Goal: Contribute content: Contribute content

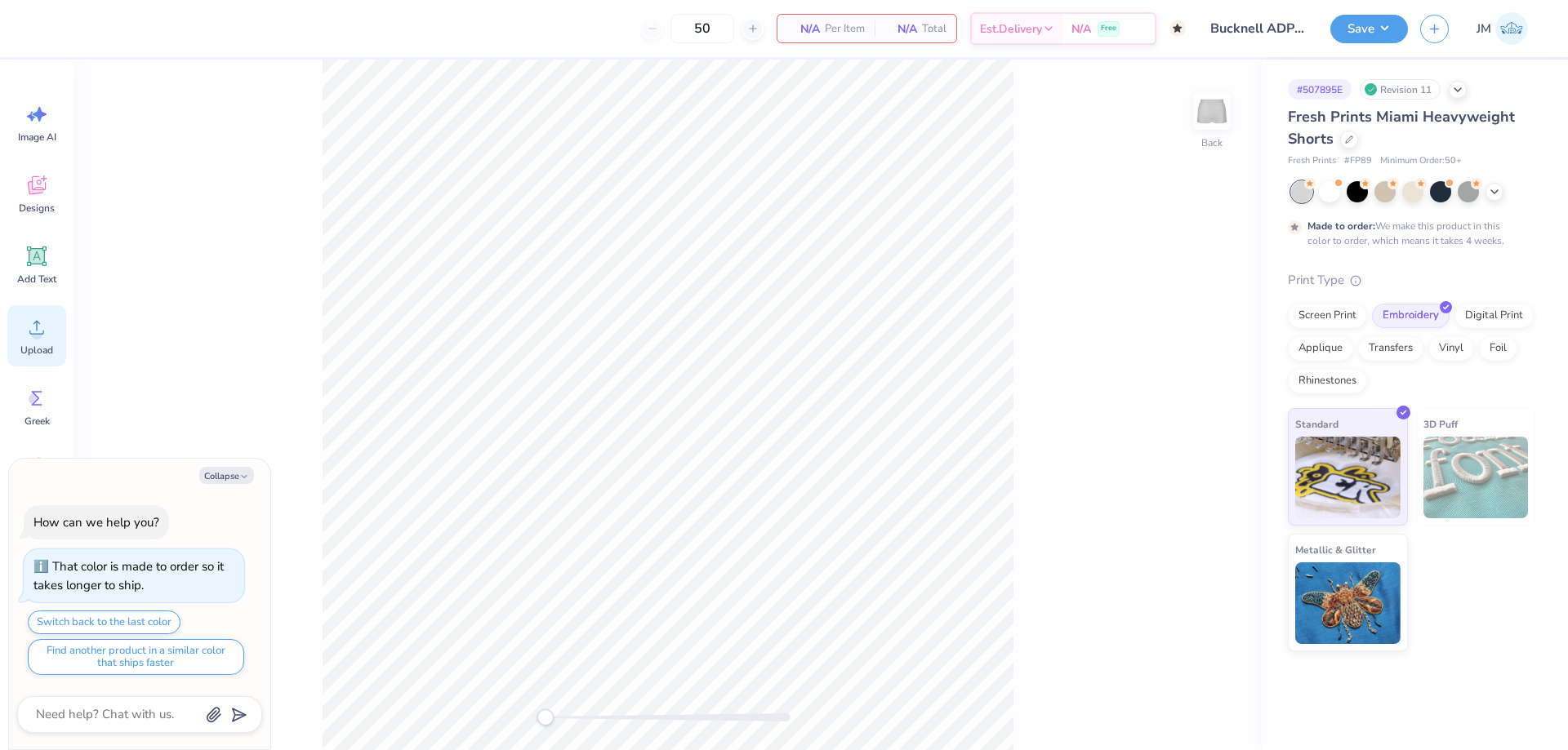
click at [40, 350] on span "Upload" at bounding box center [37, 350] width 33 height 13
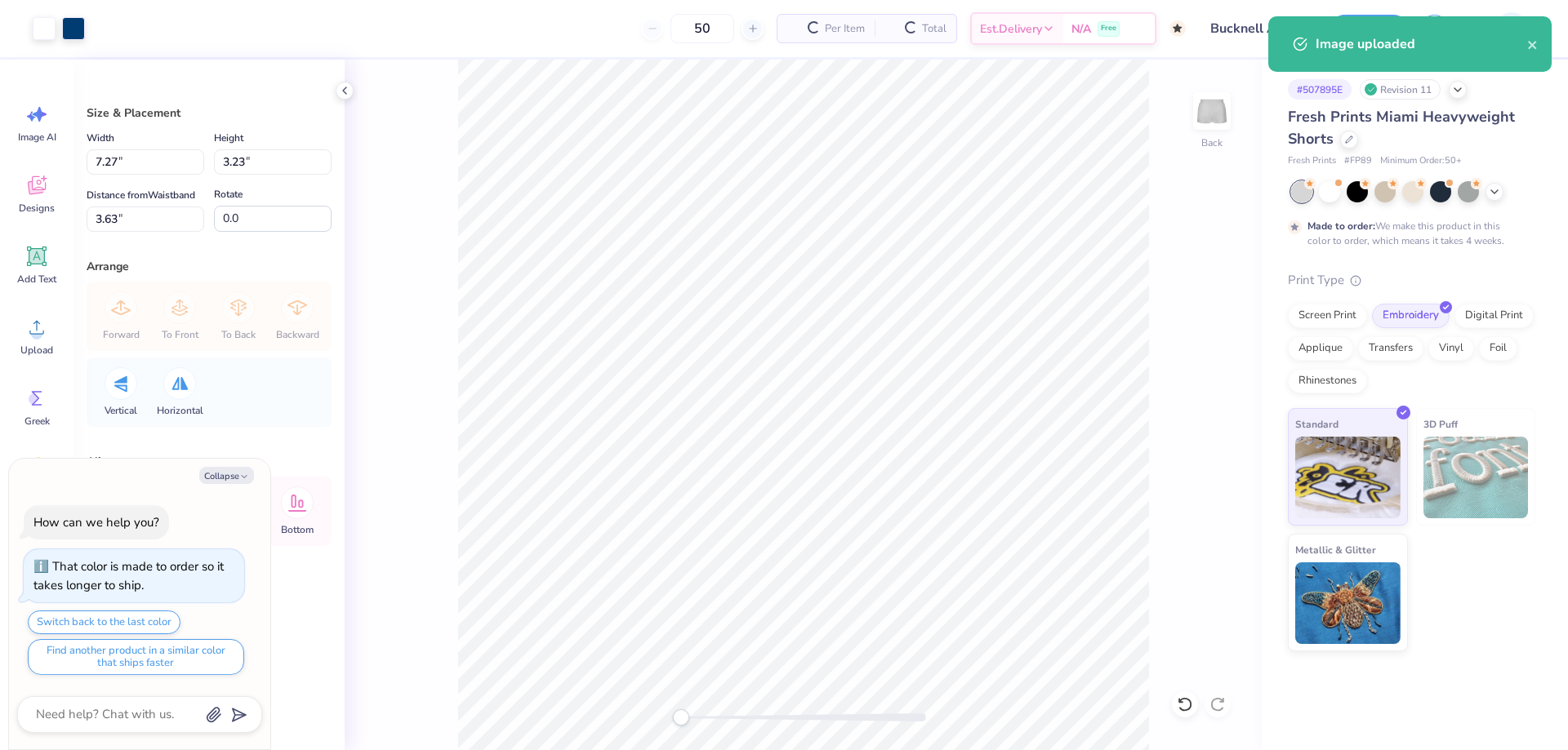
type textarea "x"
click at [156, 165] on input "7.27" at bounding box center [145, 162] width 118 height 25
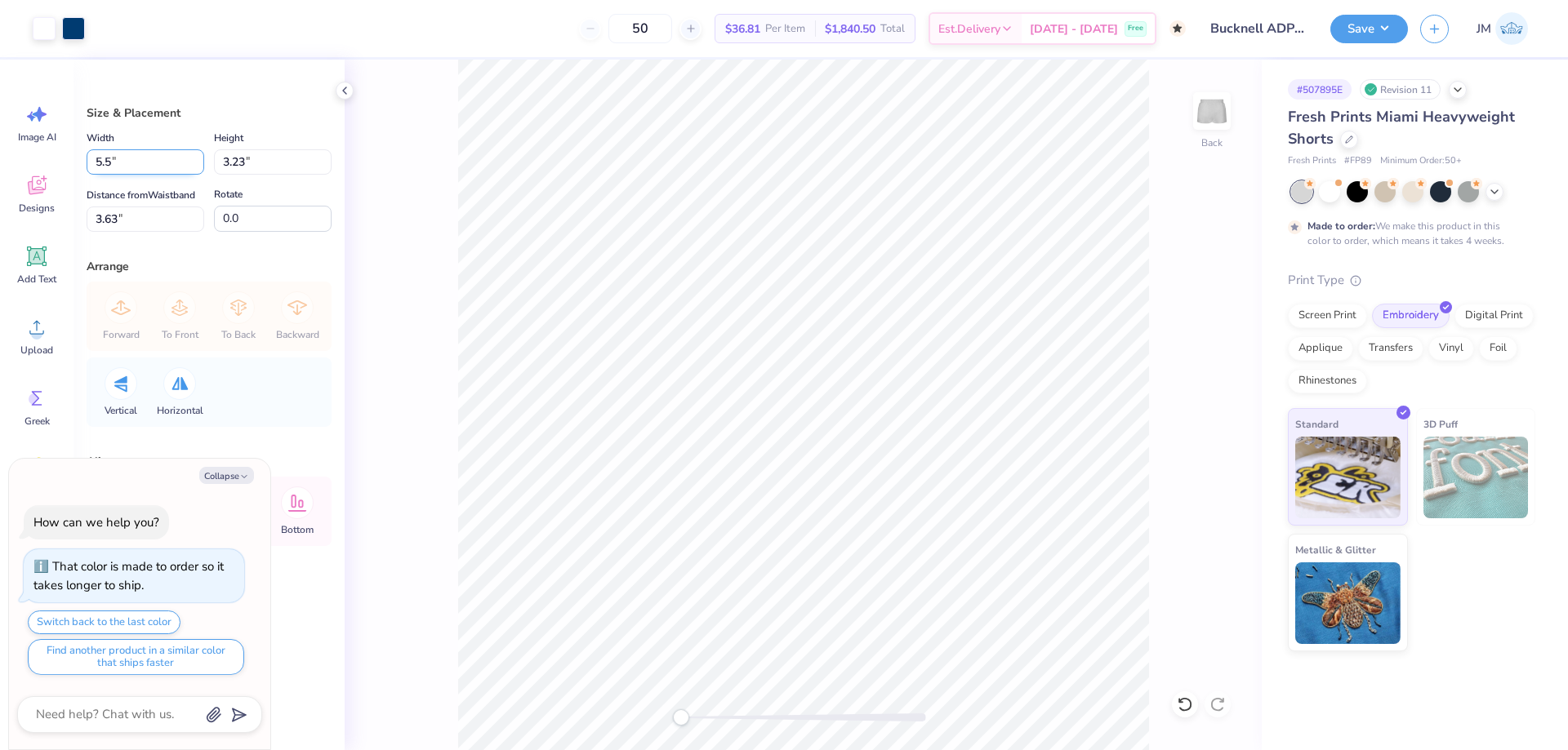
type input "5.50"
type textarea "x"
type input "2.45"
click at [173, 222] on input "4.03" at bounding box center [145, 220] width 118 height 25
type input "4.5"
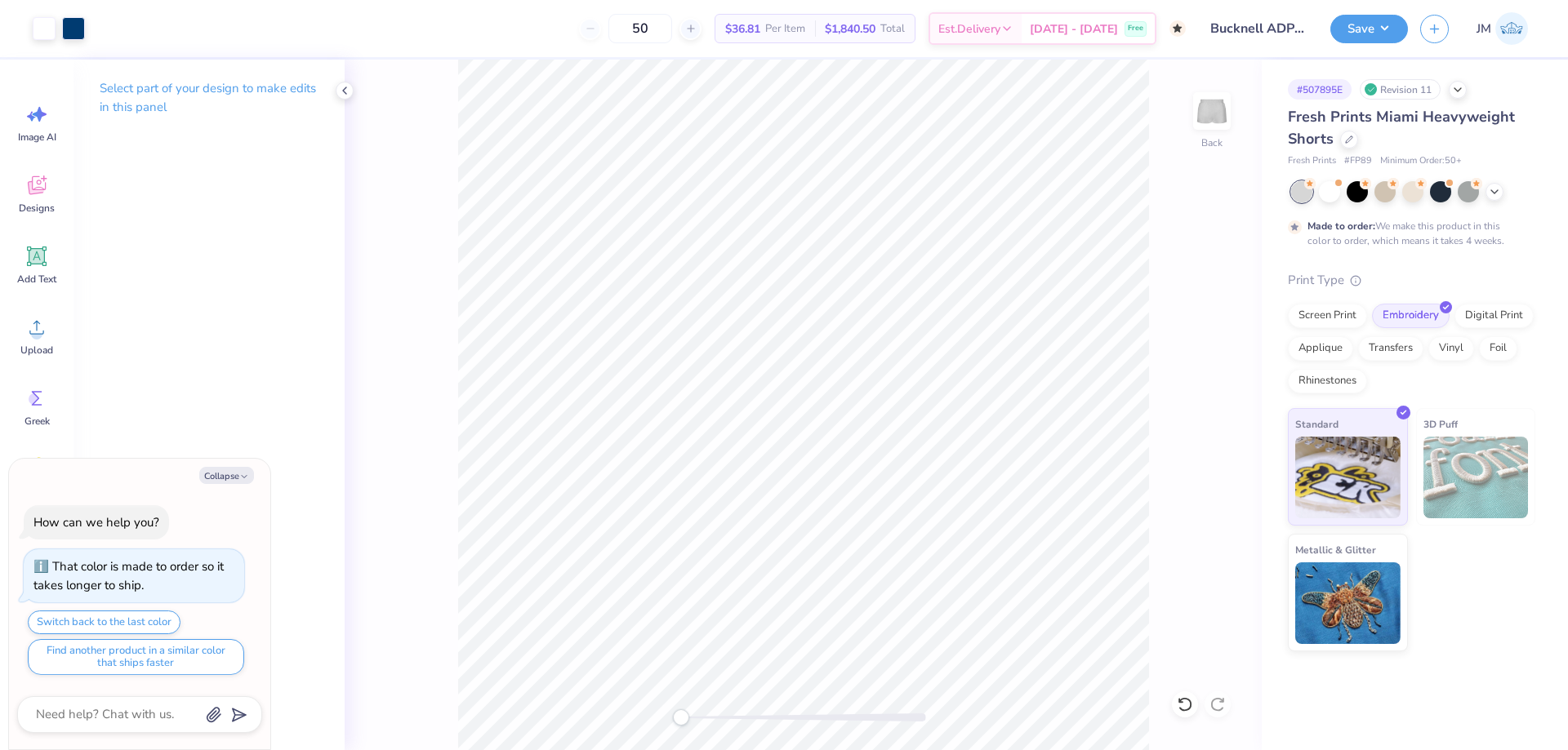
type textarea "x"
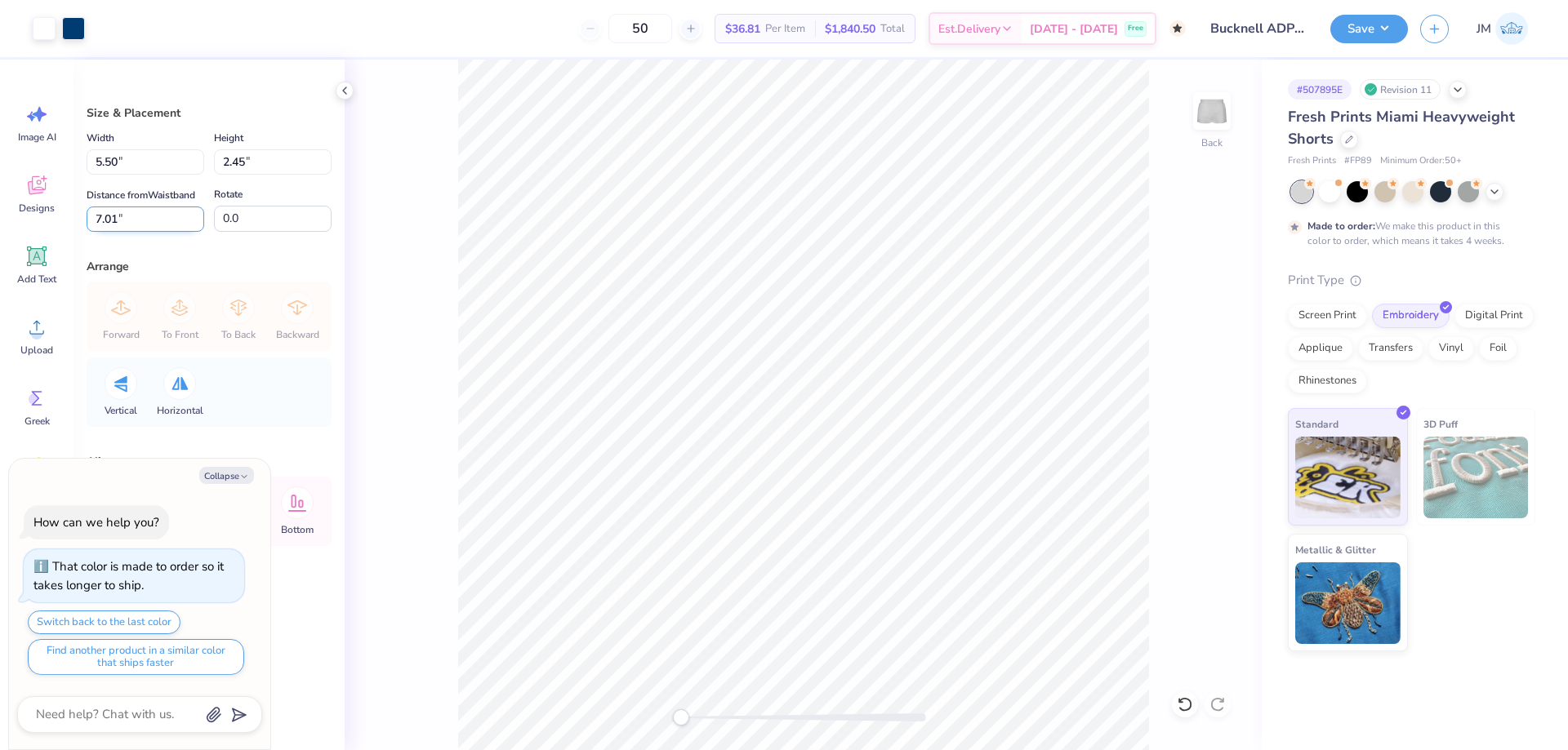
click at [151, 207] on input "7.01" at bounding box center [145, 220] width 118 height 25
type input "7"
click at [1379, 23] on button "Save" at bounding box center [1369, 26] width 78 height 28
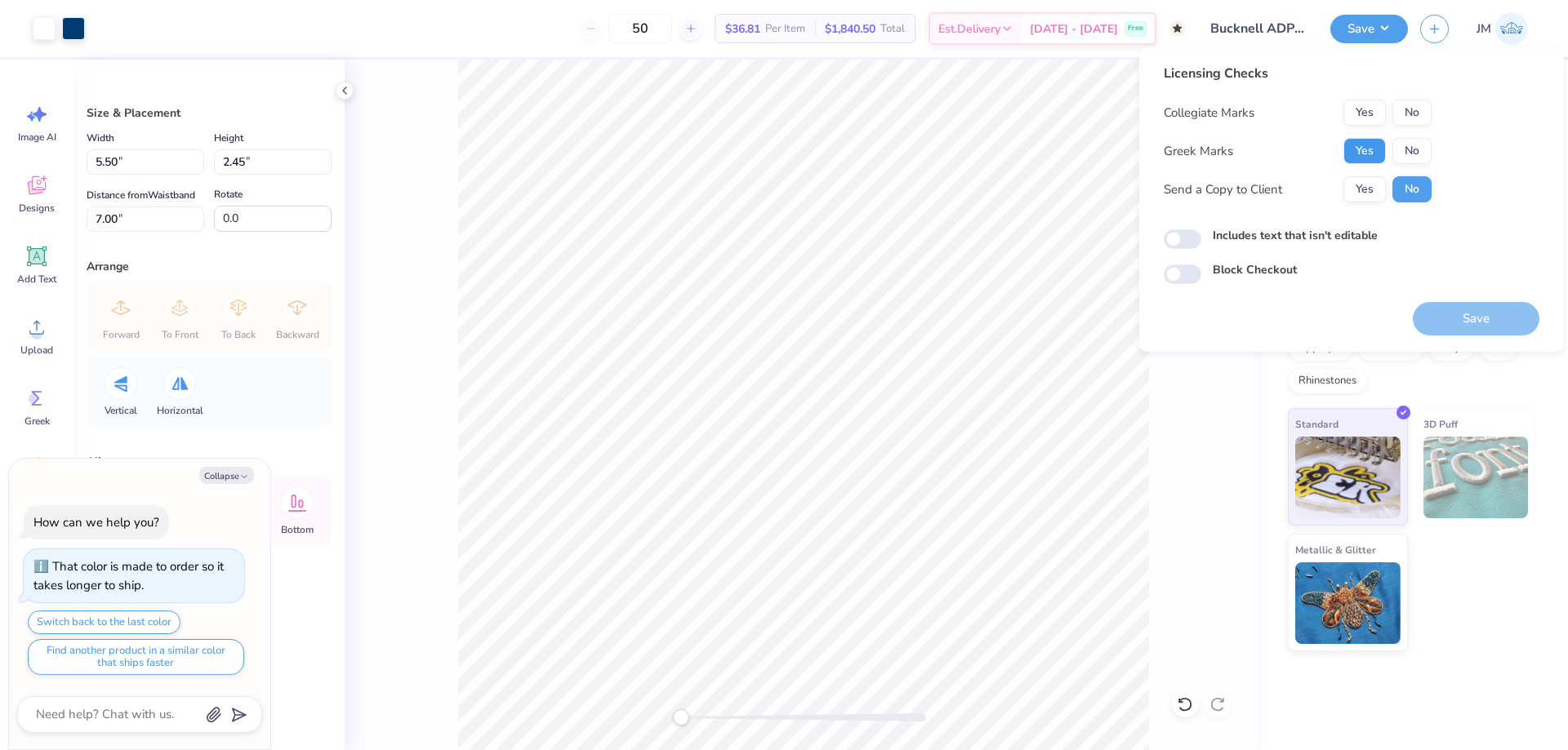
click at [1365, 155] on button "Yes" at bounding box center [1364, 151] width 43 height 26
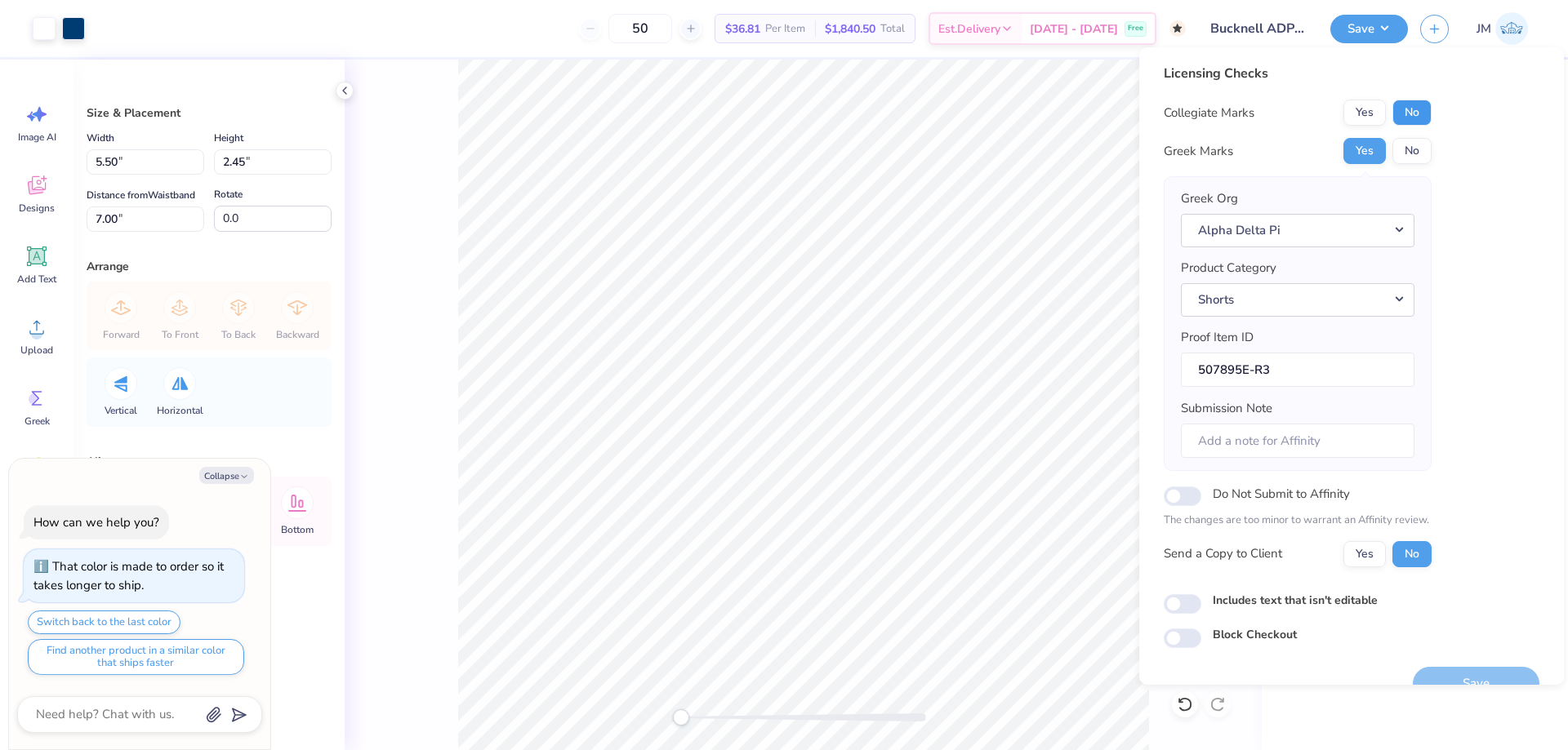
click at [1413, 105] on button "No" at bounding box center [1412, 113] width 39 height 26
type textarea "x"
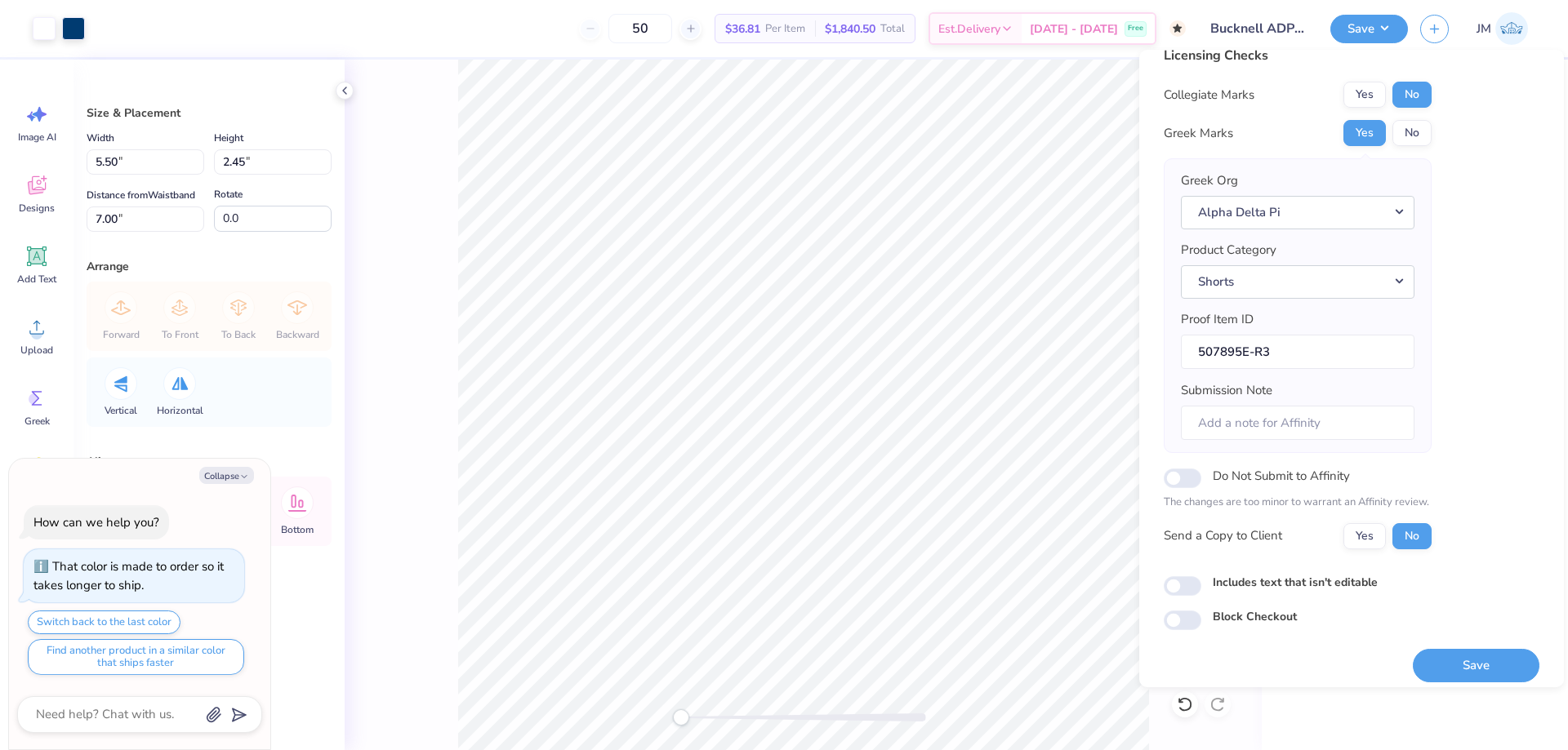
scroll to position [31, 0]
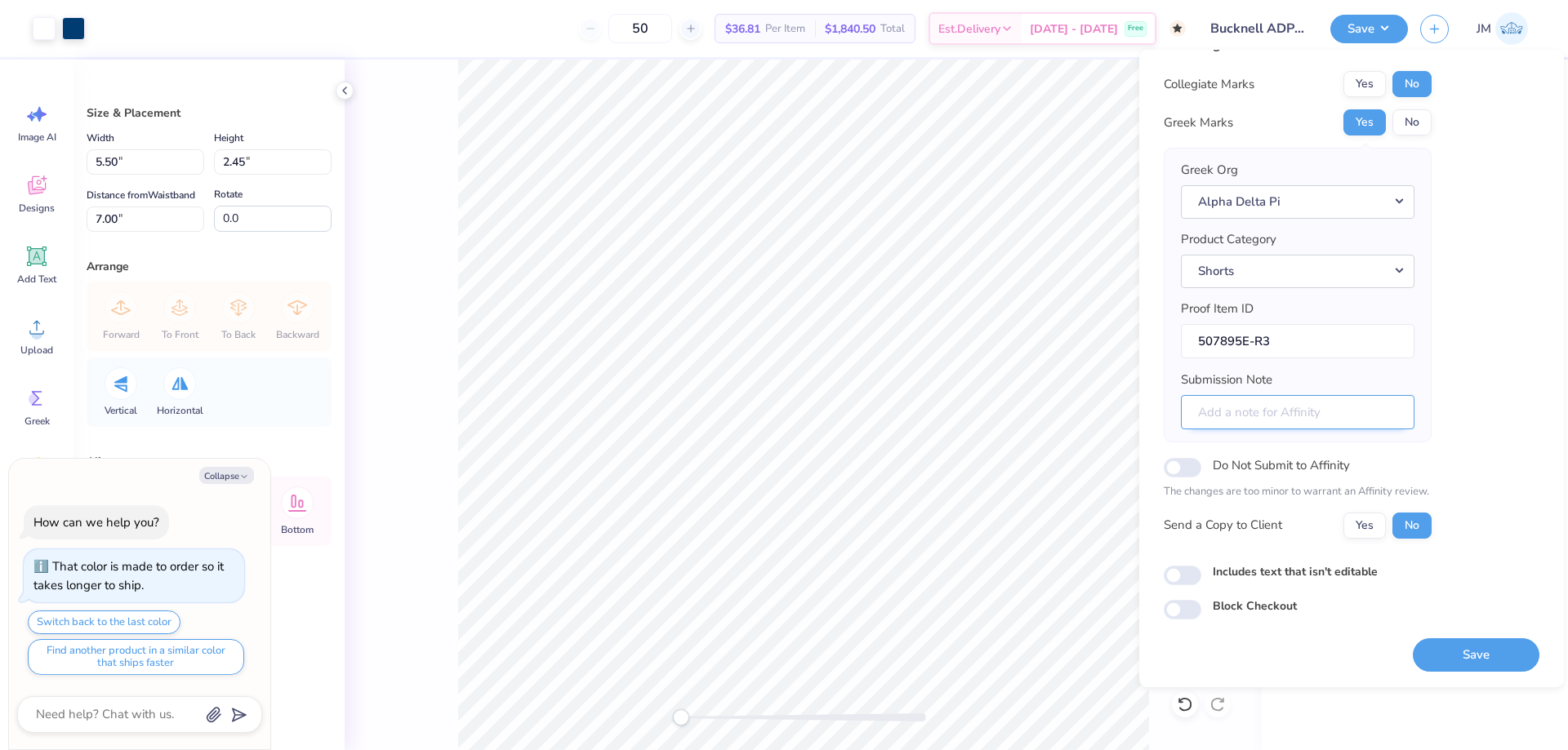
click at [1355, 412] on input "Submission Note" at bounding box center [1297, 413] width 233 height 35
type input "T"
type textarea "x"
type input "Th"
type textarea "x"
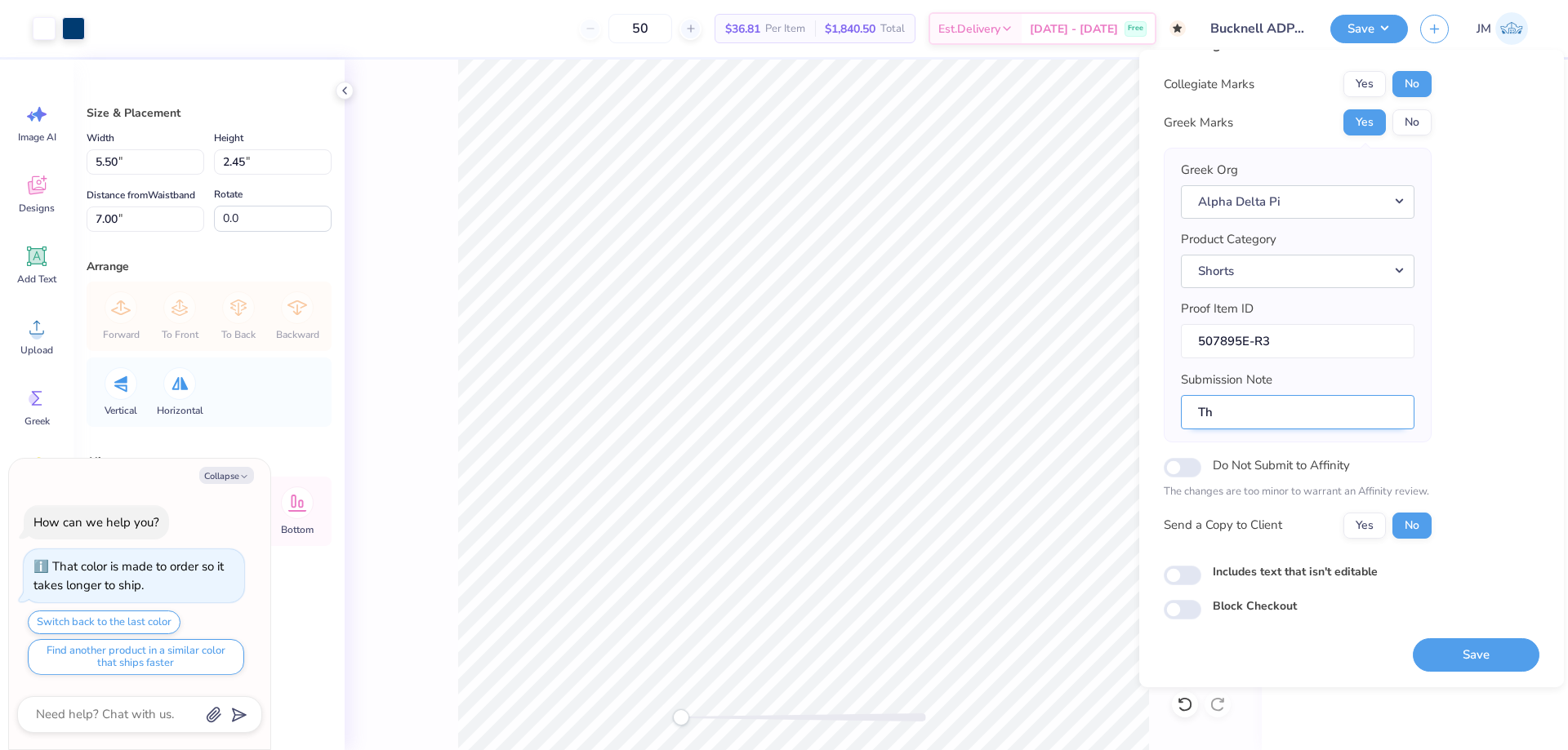
type input "The"
type textarea "x"
type input "Thet"
type textarea "x"
type input "Theta"
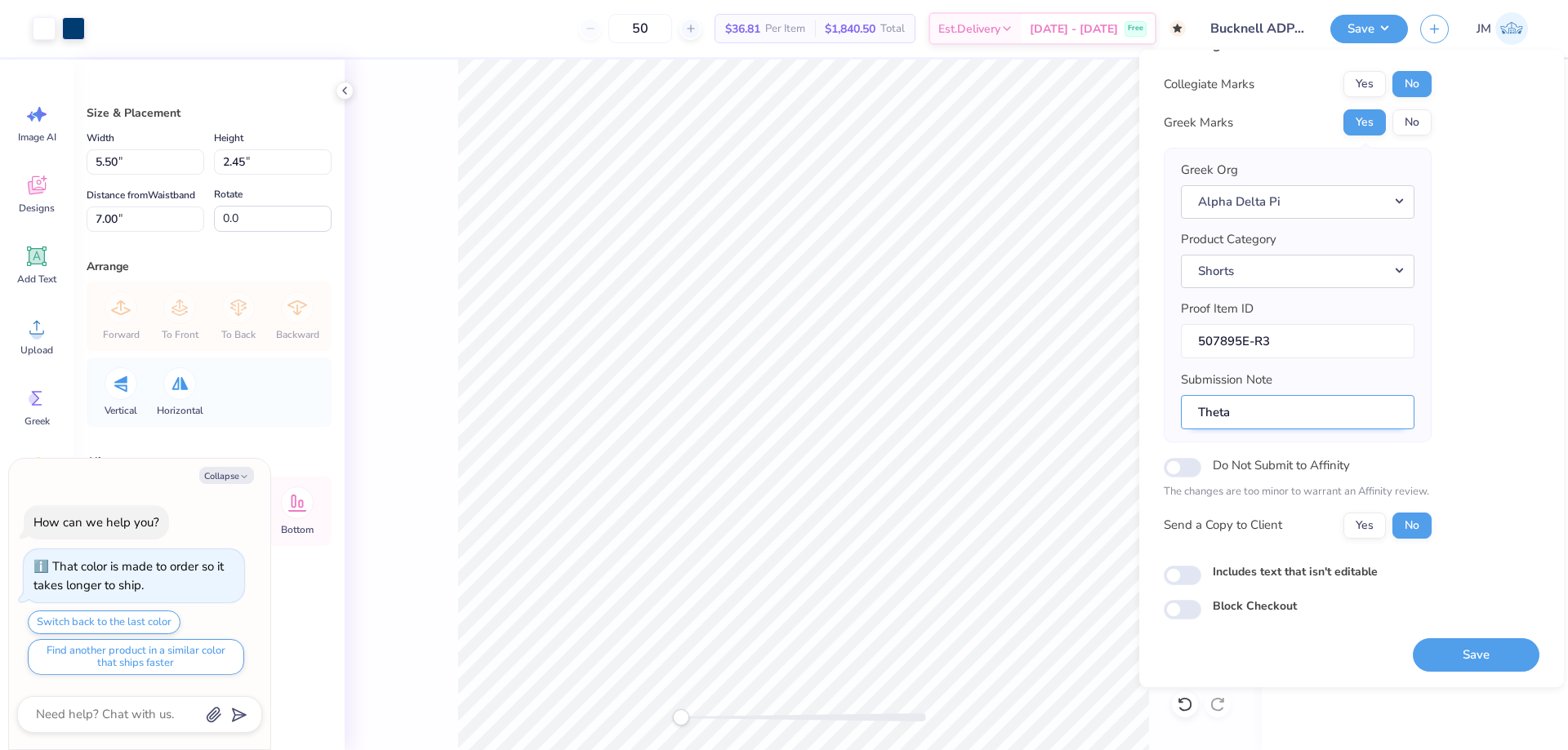
type textarea "x"
type input "Theta"
type textarea "x"
type input "Theta I"
type textarea "x"
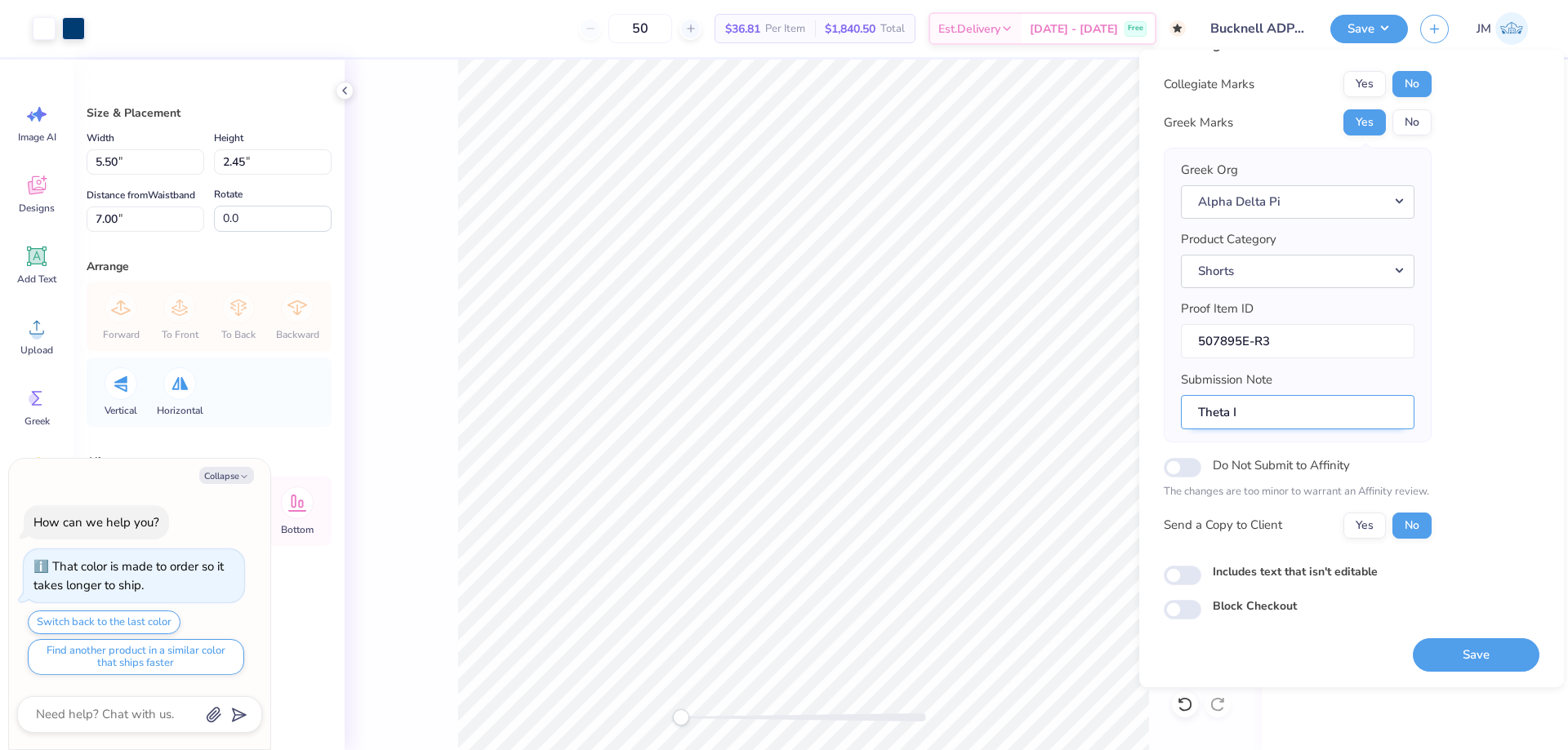
type input "Theta Io"
type textarea "x"
type input "Theta Iot"
type textarea "x"
type input "Theta Iota"
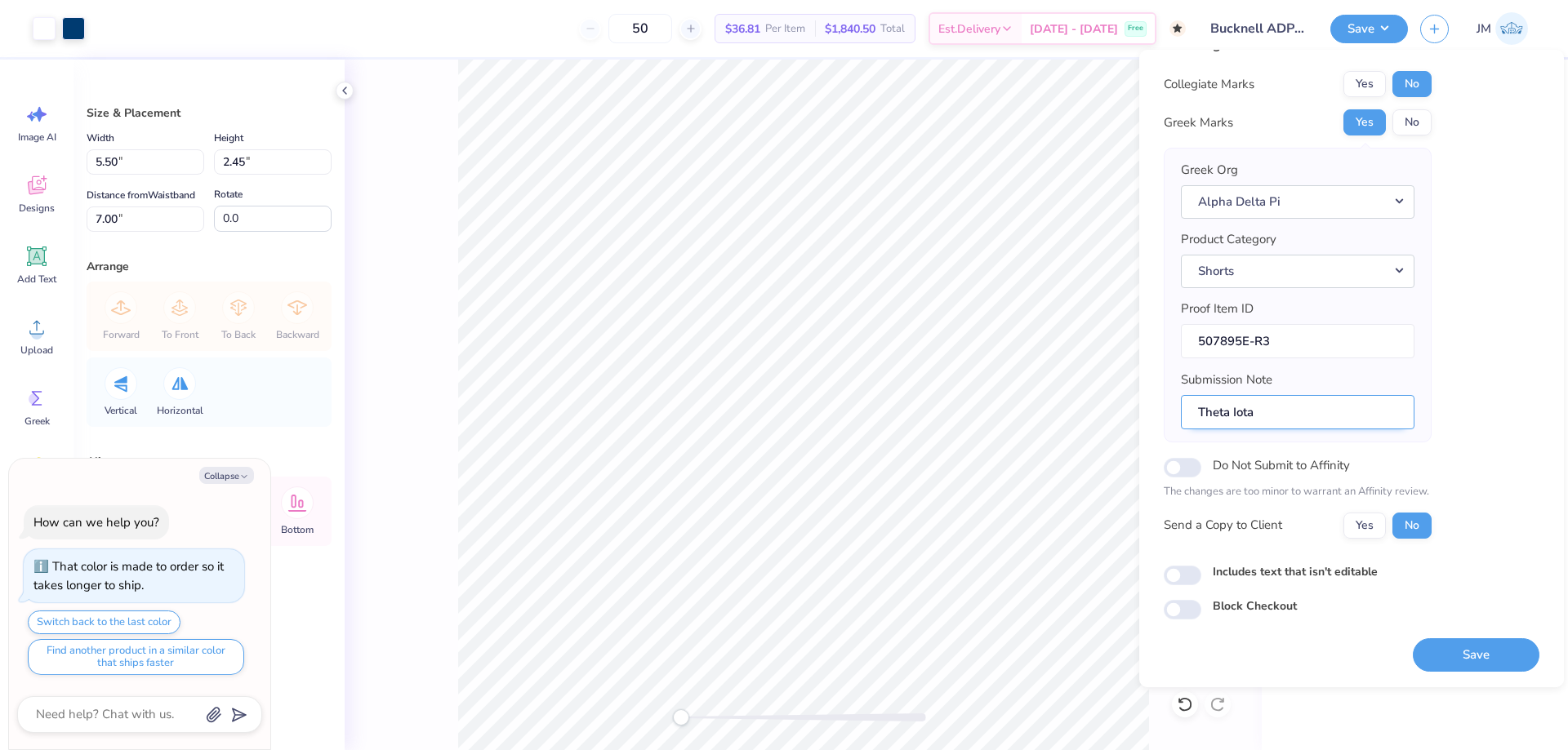
type textarea "x"
type input "Theta Iota,"
type textarea "x"
type input "Theta Iota,"
type textarea "x"
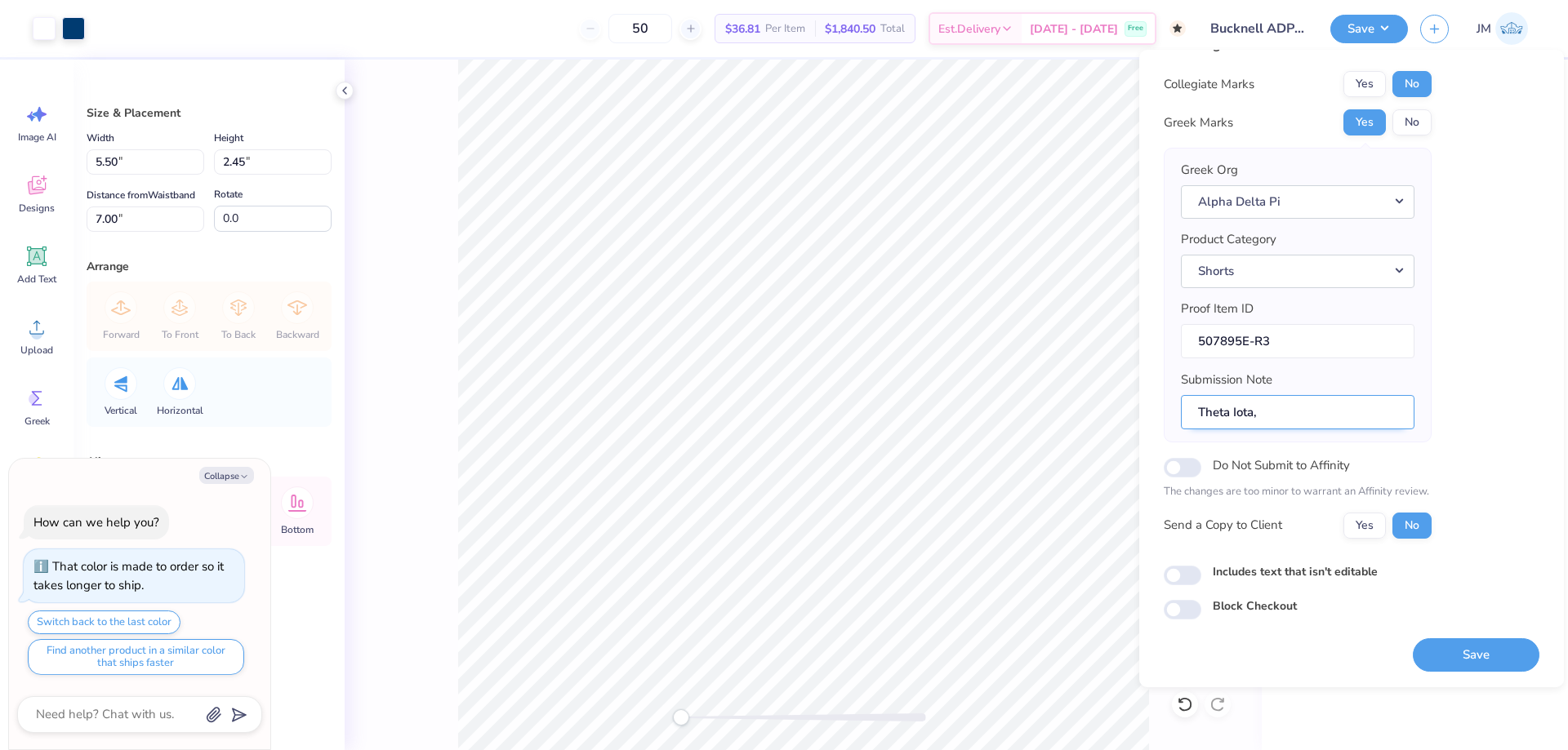
type input "Theta Iota, P"
type textarea "x"
type input "Theta Iota, [GEOGRAPHIC_DATA]"
type textarea "x"
type input "Theta Iota, [GEOGRAPHIC_DATA]"
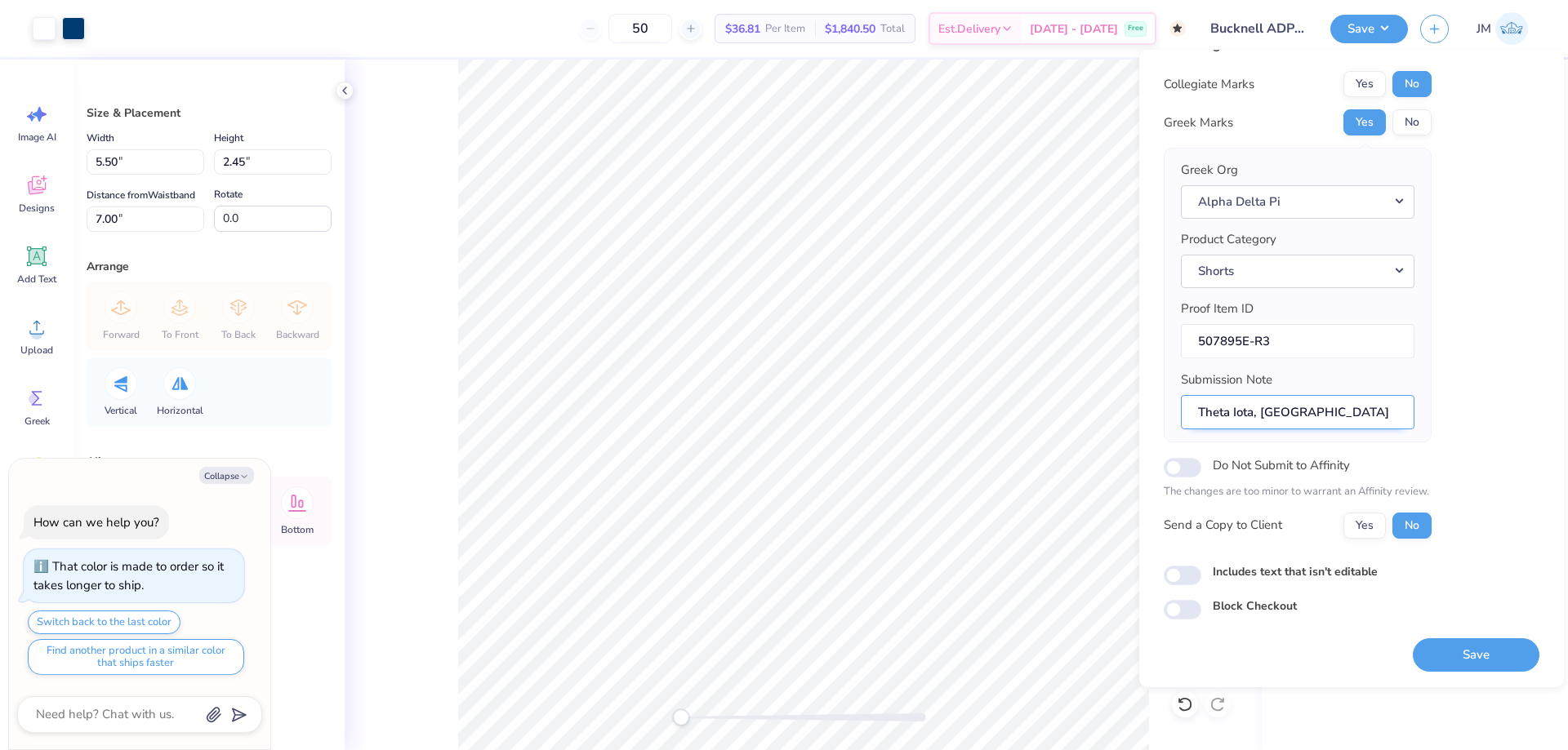
type textarea "x"
type input "Theta Iota, PR 2"
type textarea "x"
type input "Theta Iota, PR 25"
type textarea "x"
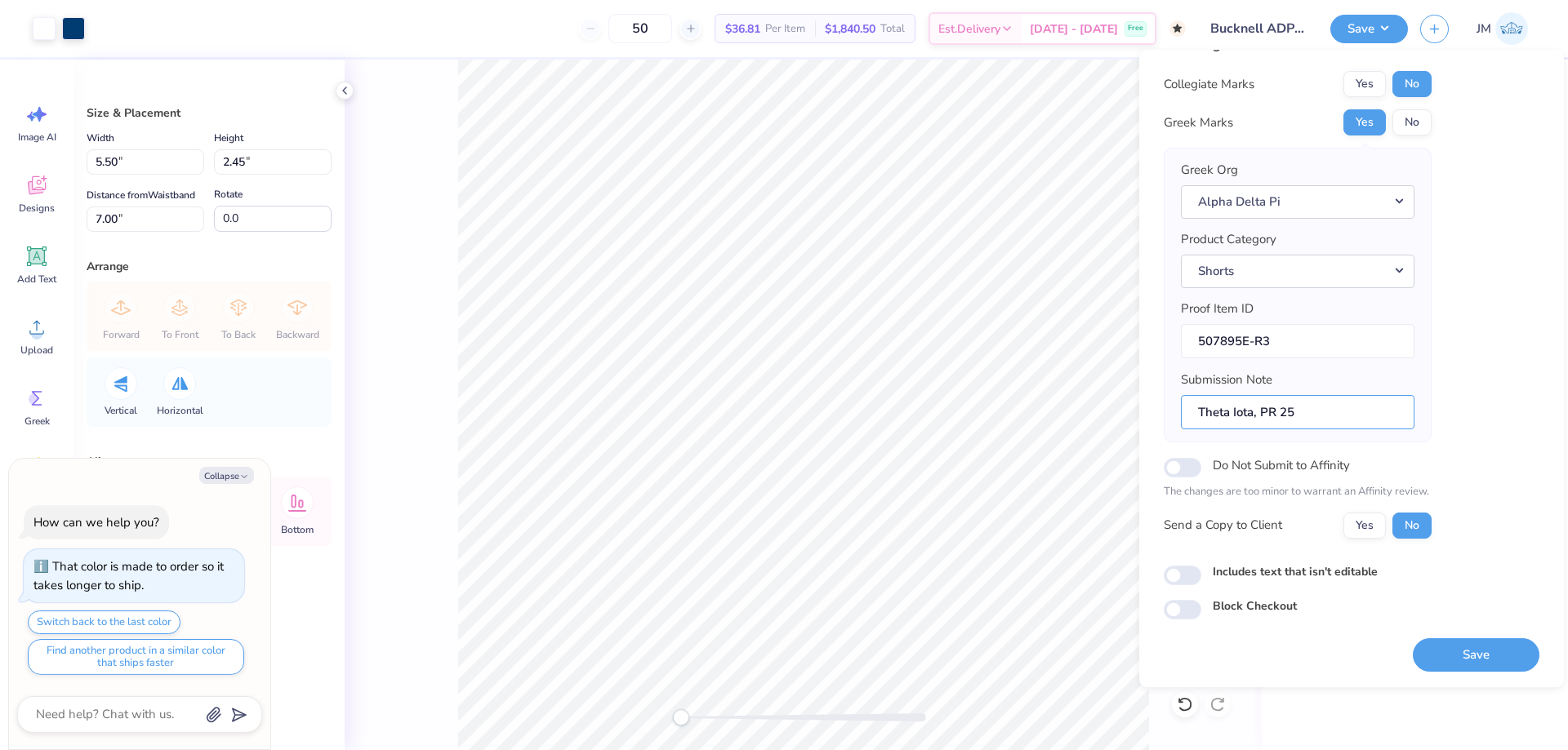
type input "Theta Iota, PR 25"
click at [1464, 646] on button "Save" at bounding box center [1476, 655] width 126 height 33
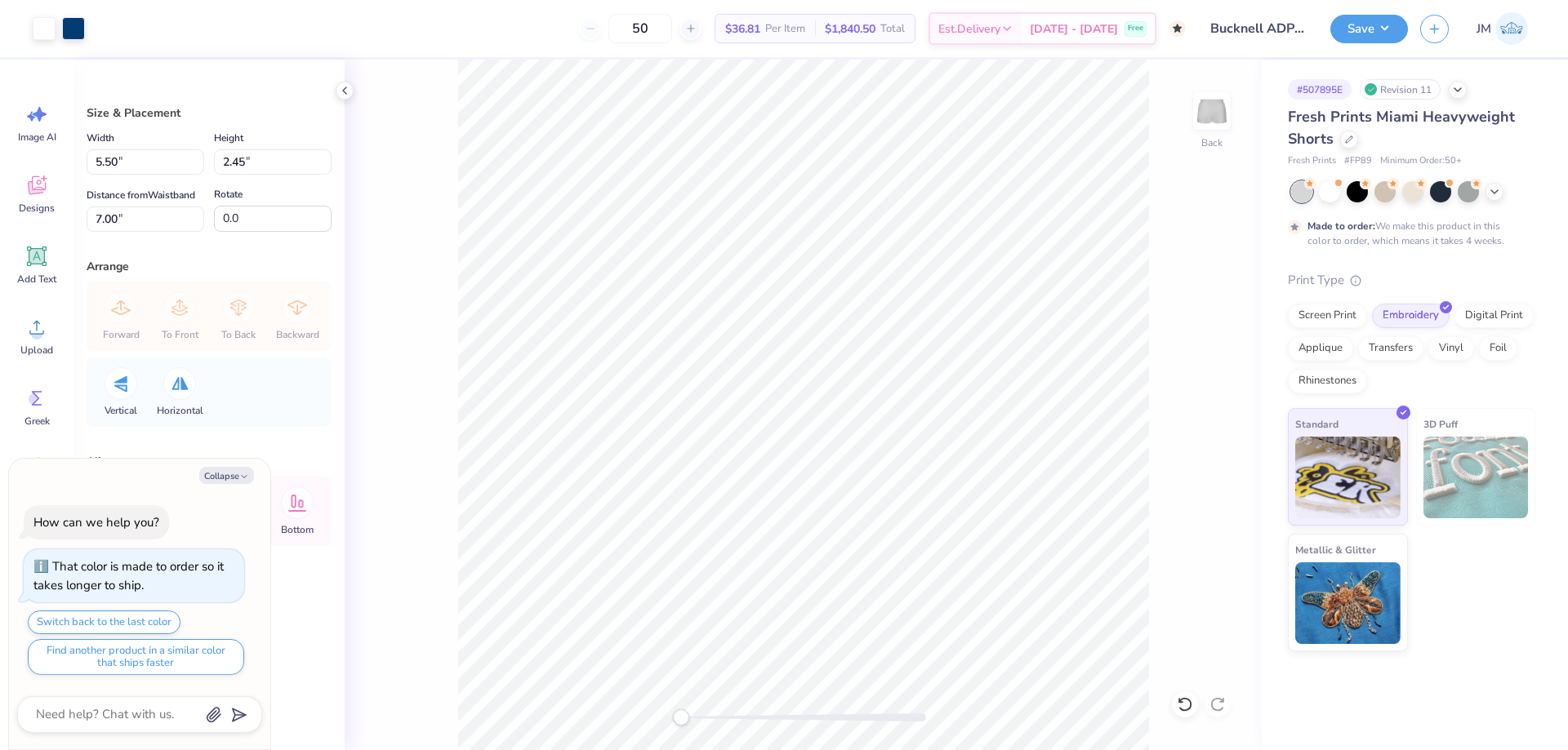
type textarea "x"
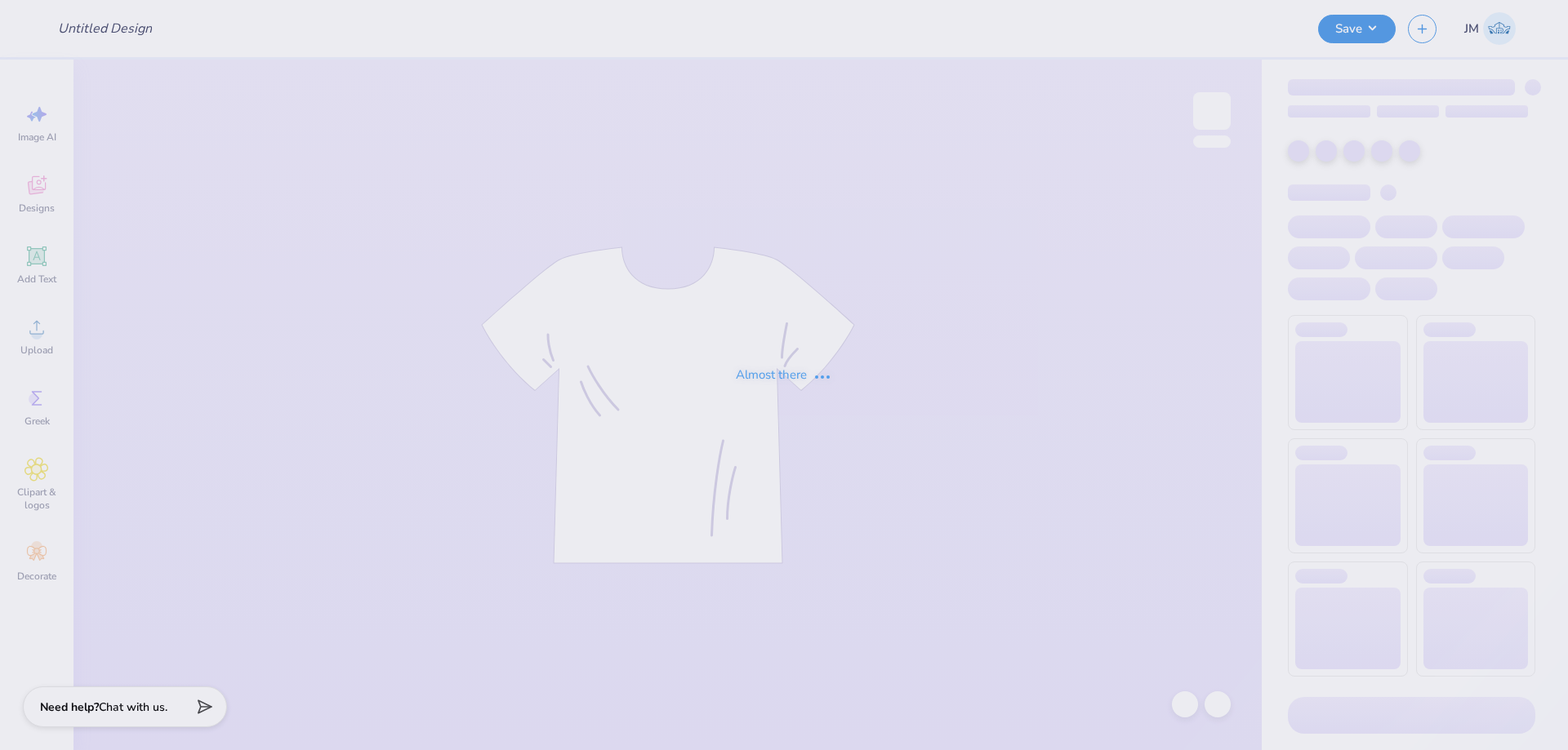
type input "Bucknell ADPi Sweat Set PR '25"
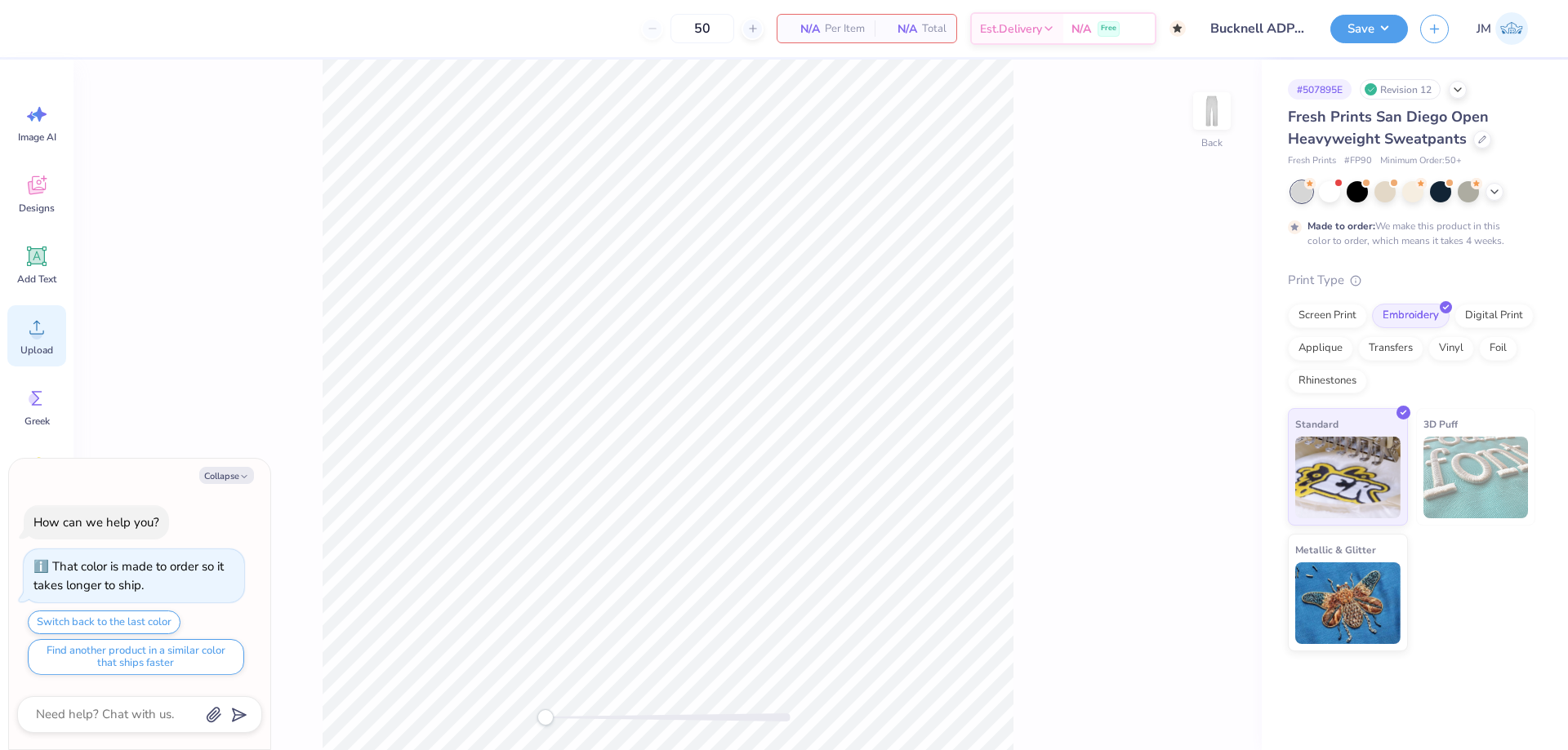
click at [40, 328] on icon at bounding box center [36, 326] width 24 height 24
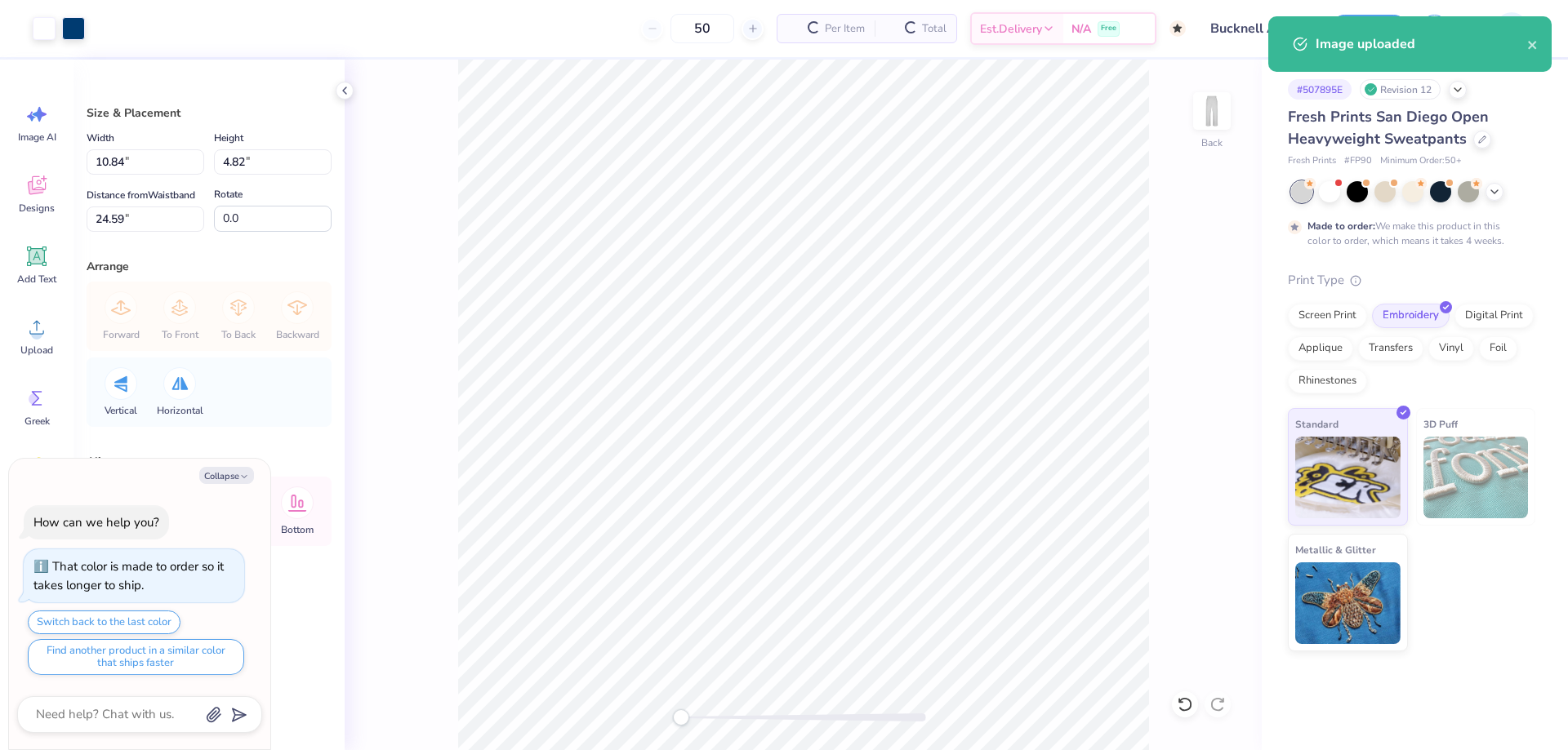
type textarea "x"
click at [181, 165] on input "10.84" at bounding box center [145, 162] width 118 height 25
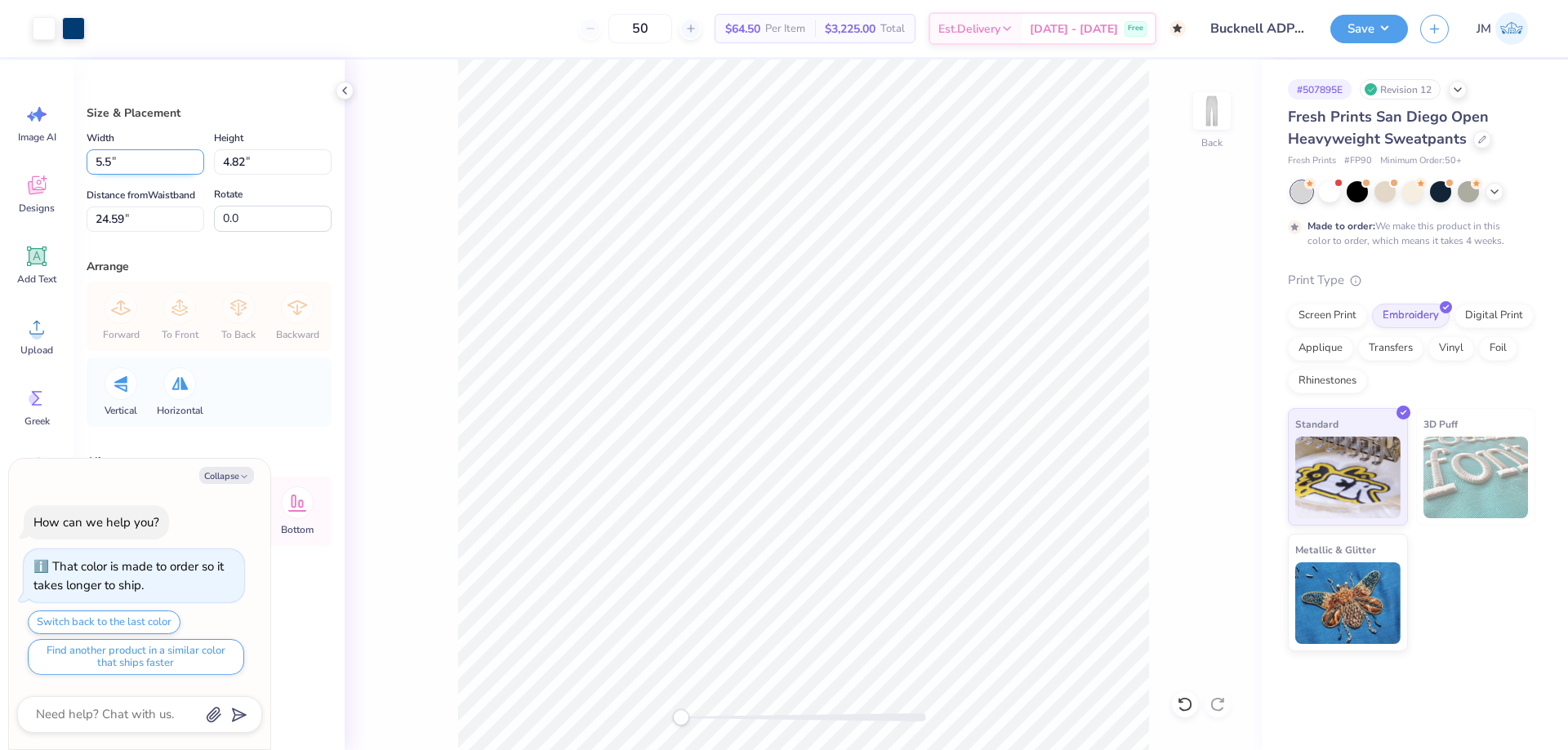
type input "5.5"
type textarea "x"
type input "5.50"
type input "2.45"
type input "25.78"
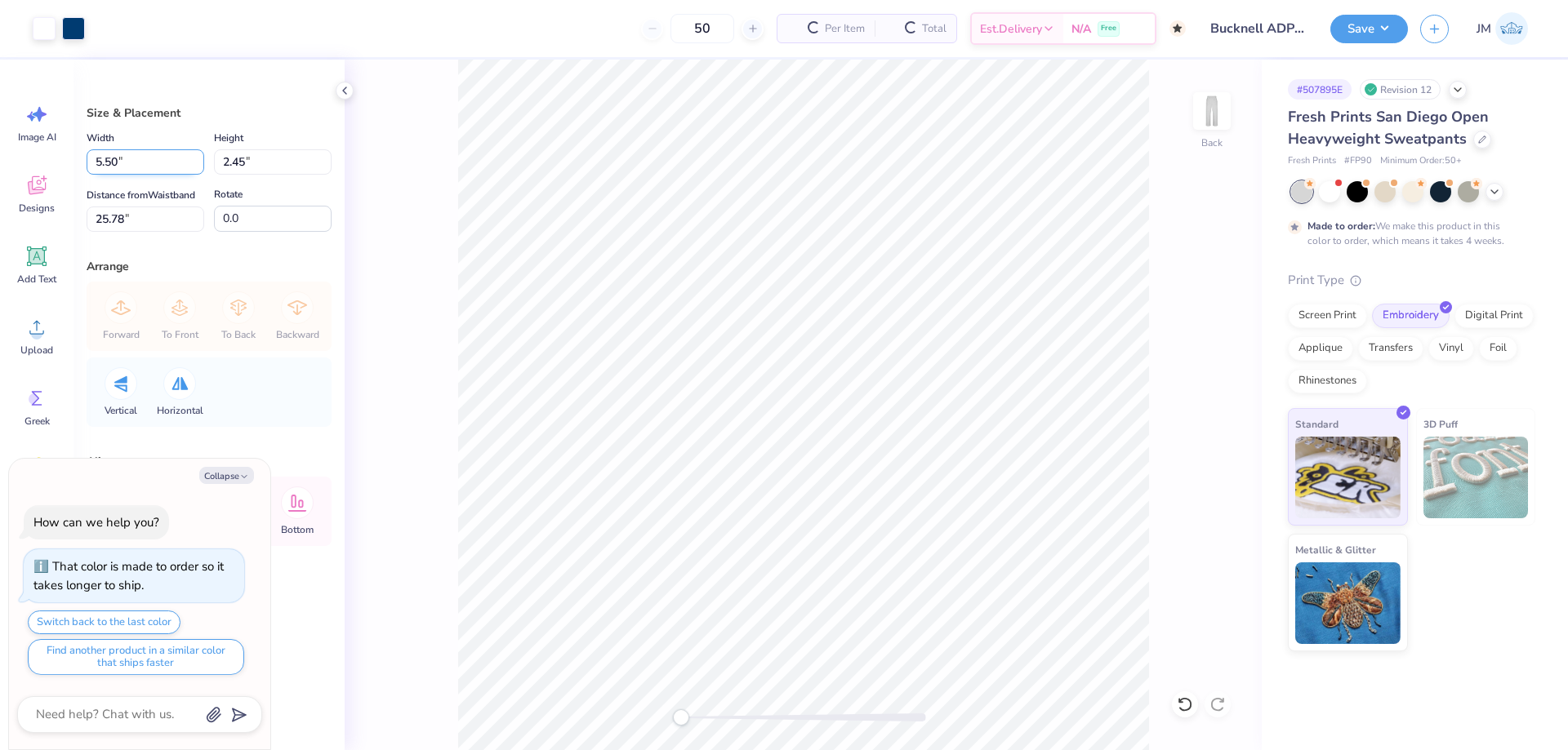
type textarea "x"
click at [157, 214] on input "25.78" at bounding box center [145, 220] width 118 height 25
type input "4"
type textarea "x"
type input "4.5"
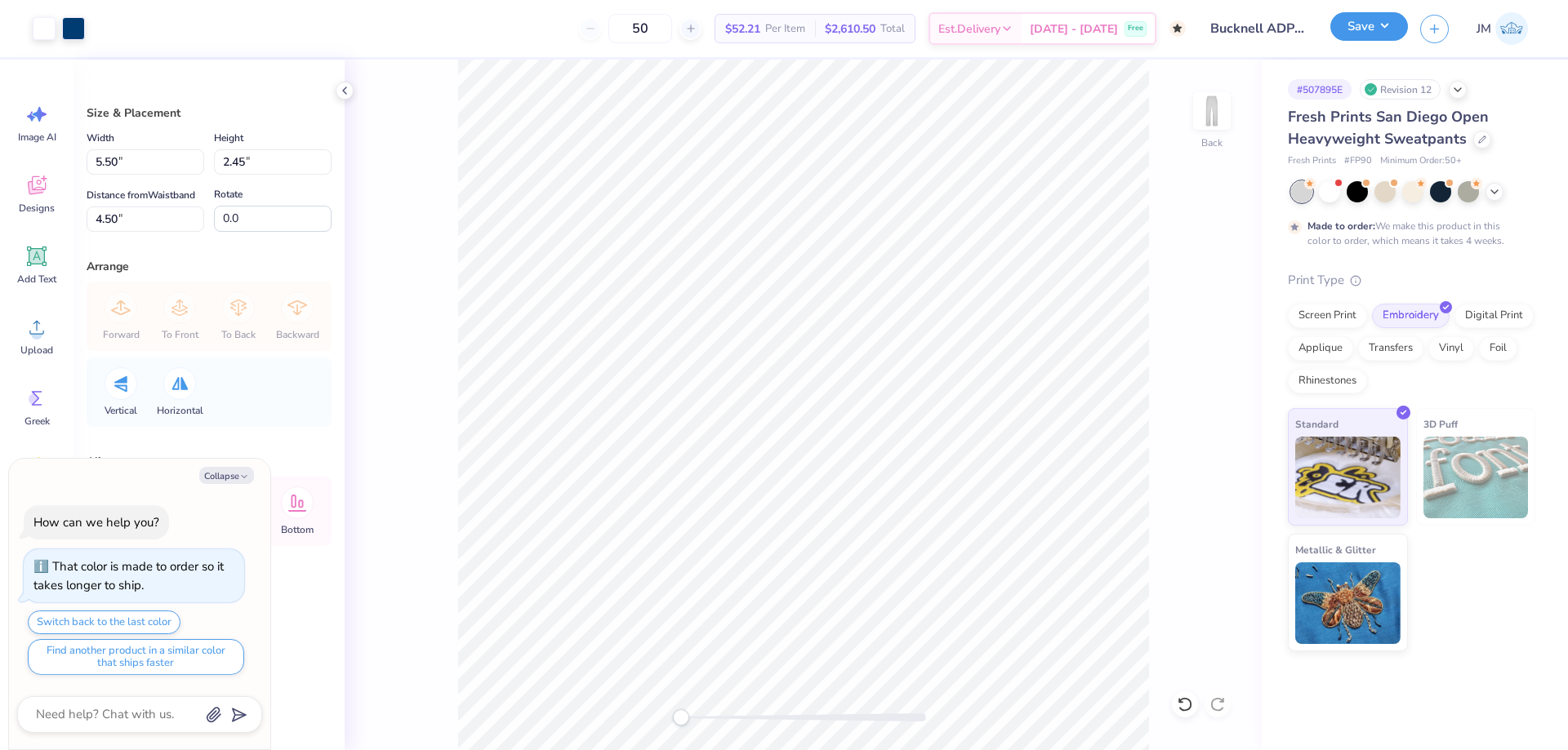
click at [1399, 33] on button "Save" at bounding box center [1369, 26] width 78 height 28
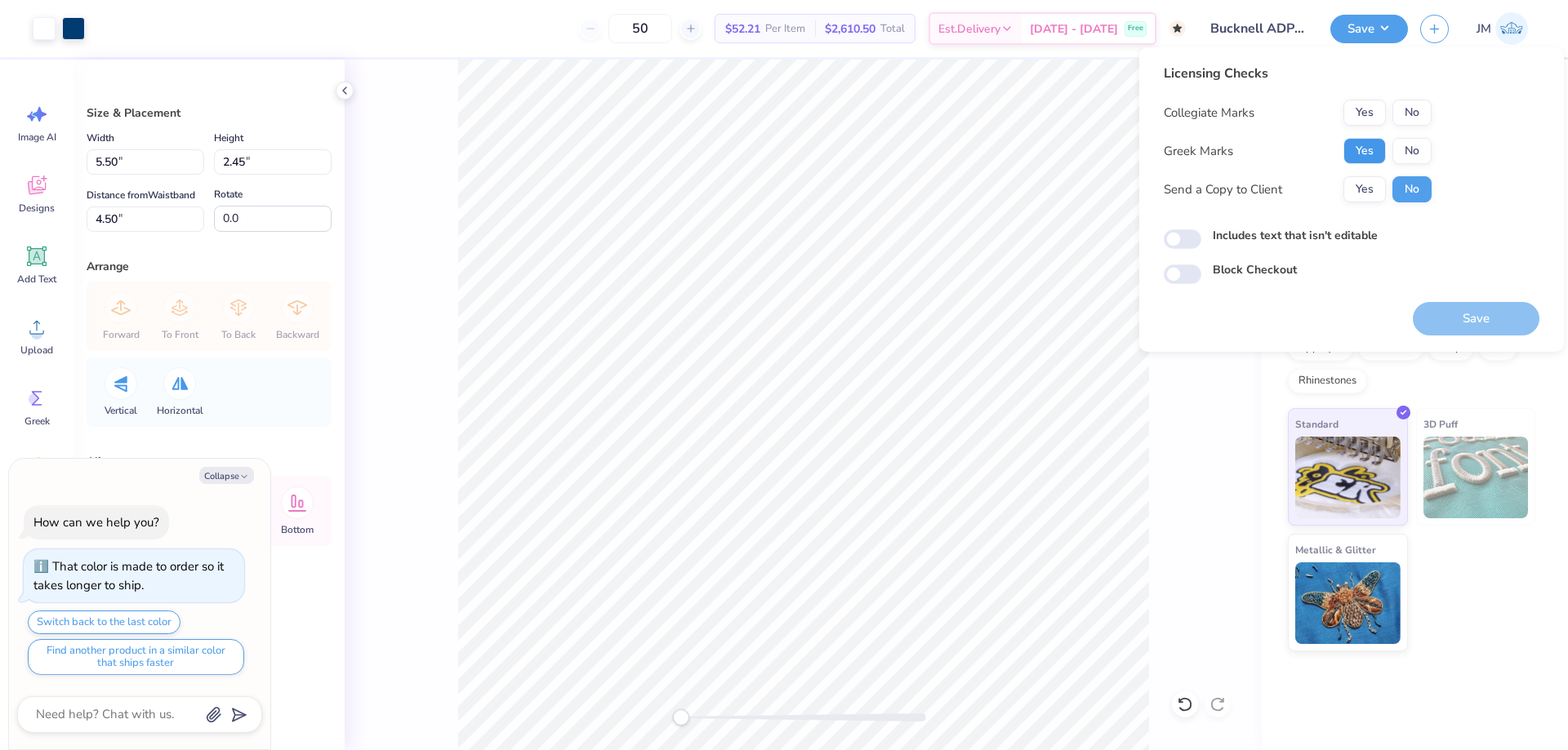
click at [1374, 155] on button "Yes" at bounding box center [1364, 151] width 43 height 26
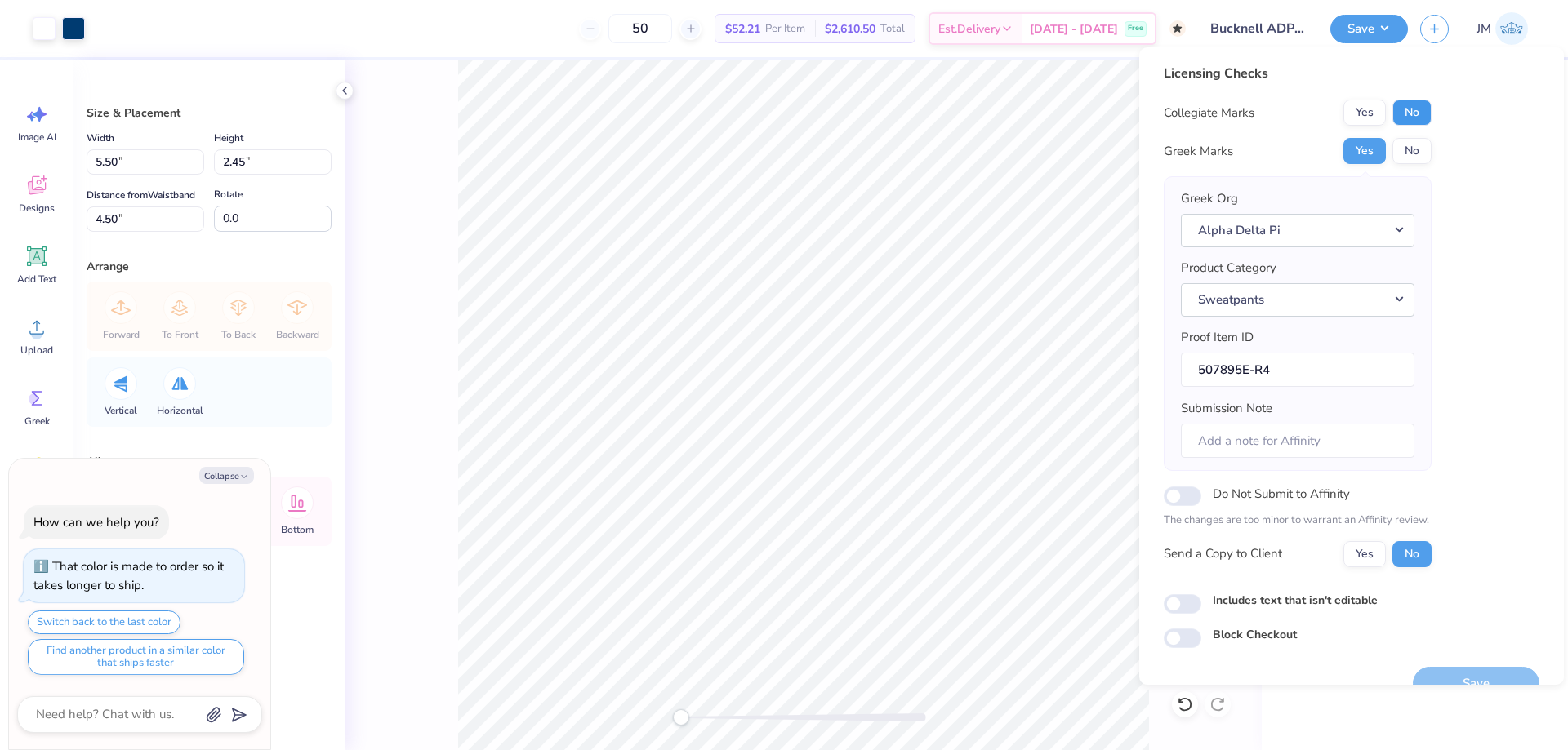
click at [1410, 116] on button "No" at bounding box center [1412, 113] width 39 height 26
type textarea "x"
click at [1325, 432] on input "Submission Note" at bounding box center [1297, 441] width 233 height 35
type input "T"
type textarea "x"
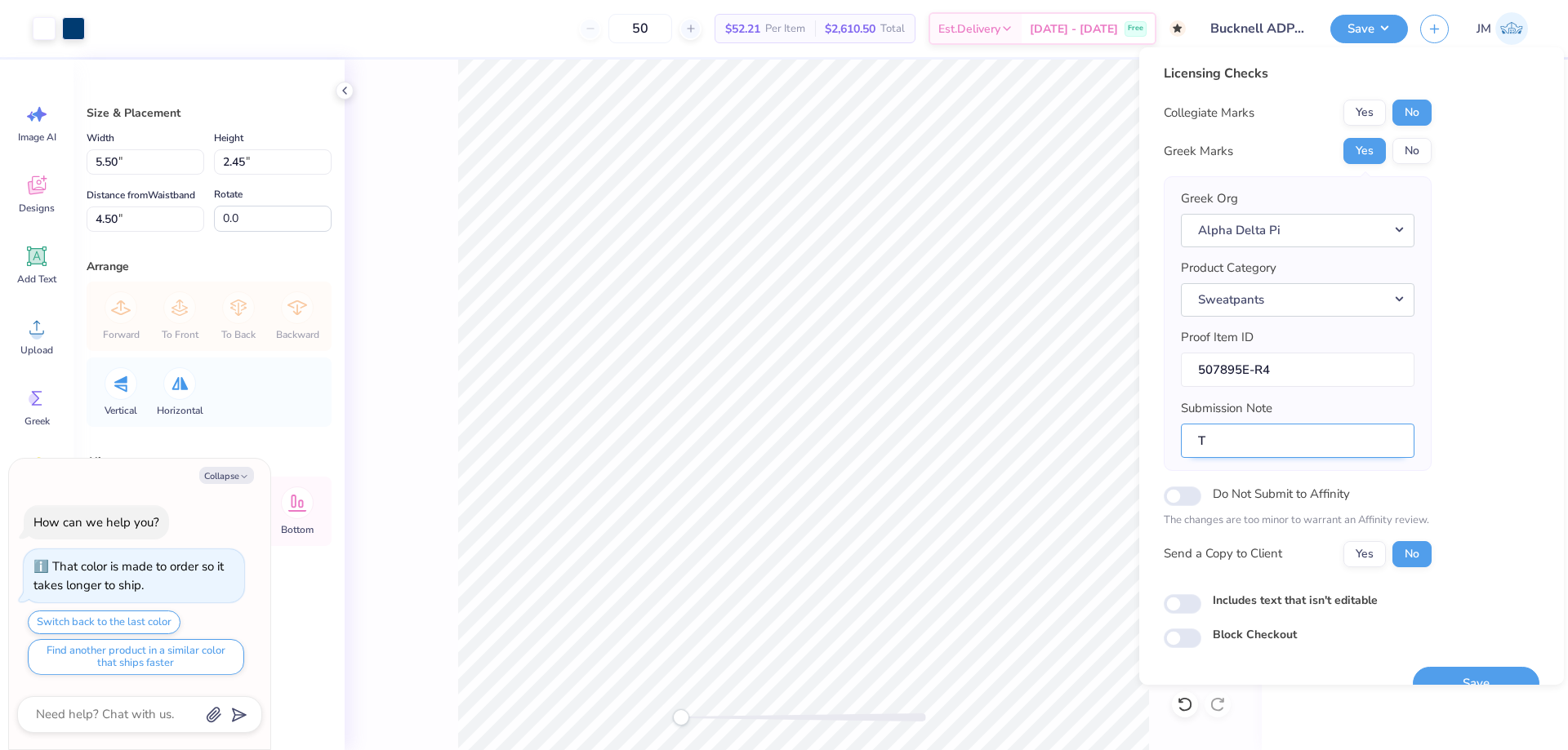
type input "Th"
type textarea "x"
type input "The"
type textarea "x"
type input "Thet"
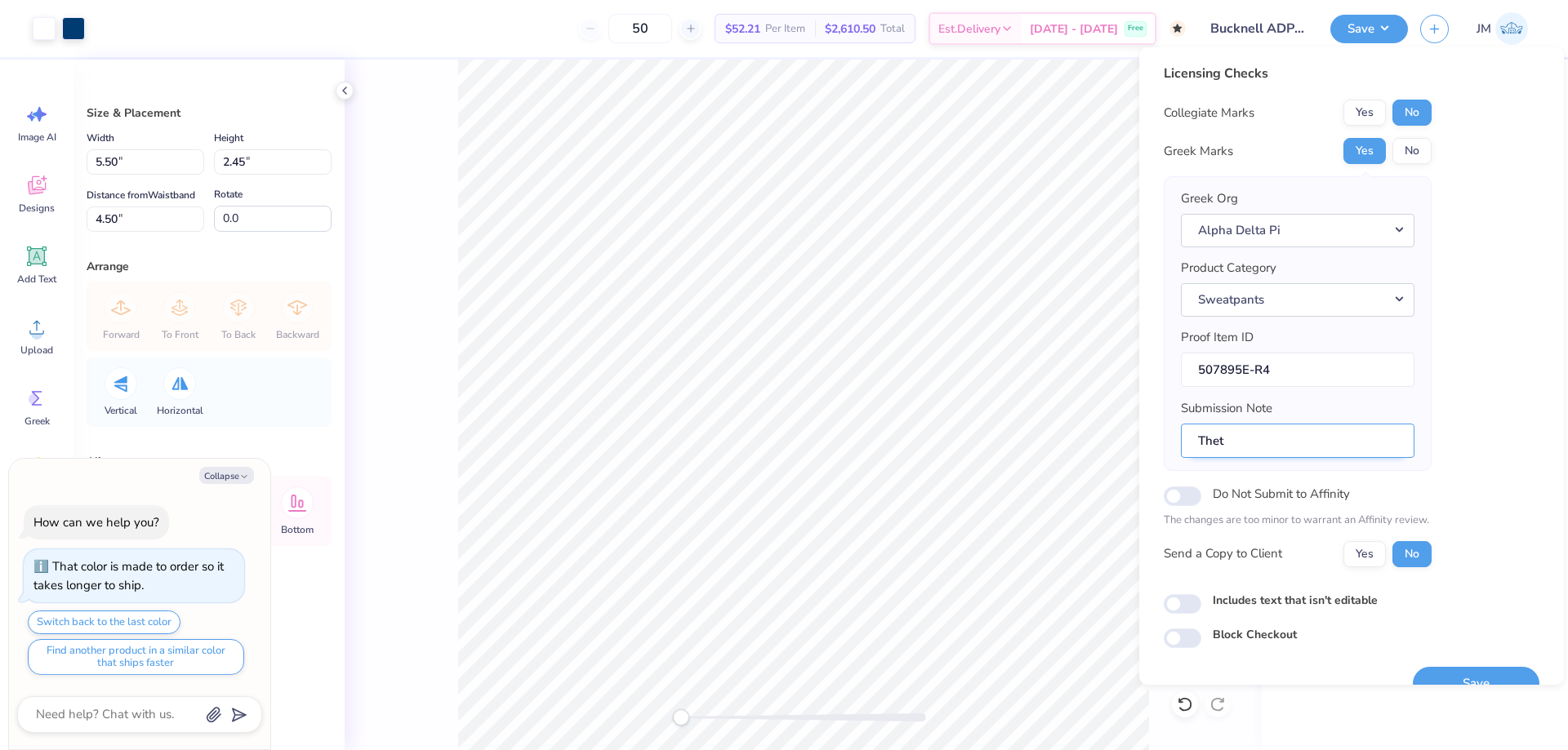
type textarea "x"
type input "Theta"
type textarea "x"
type input "Theta Iota, PR 25"
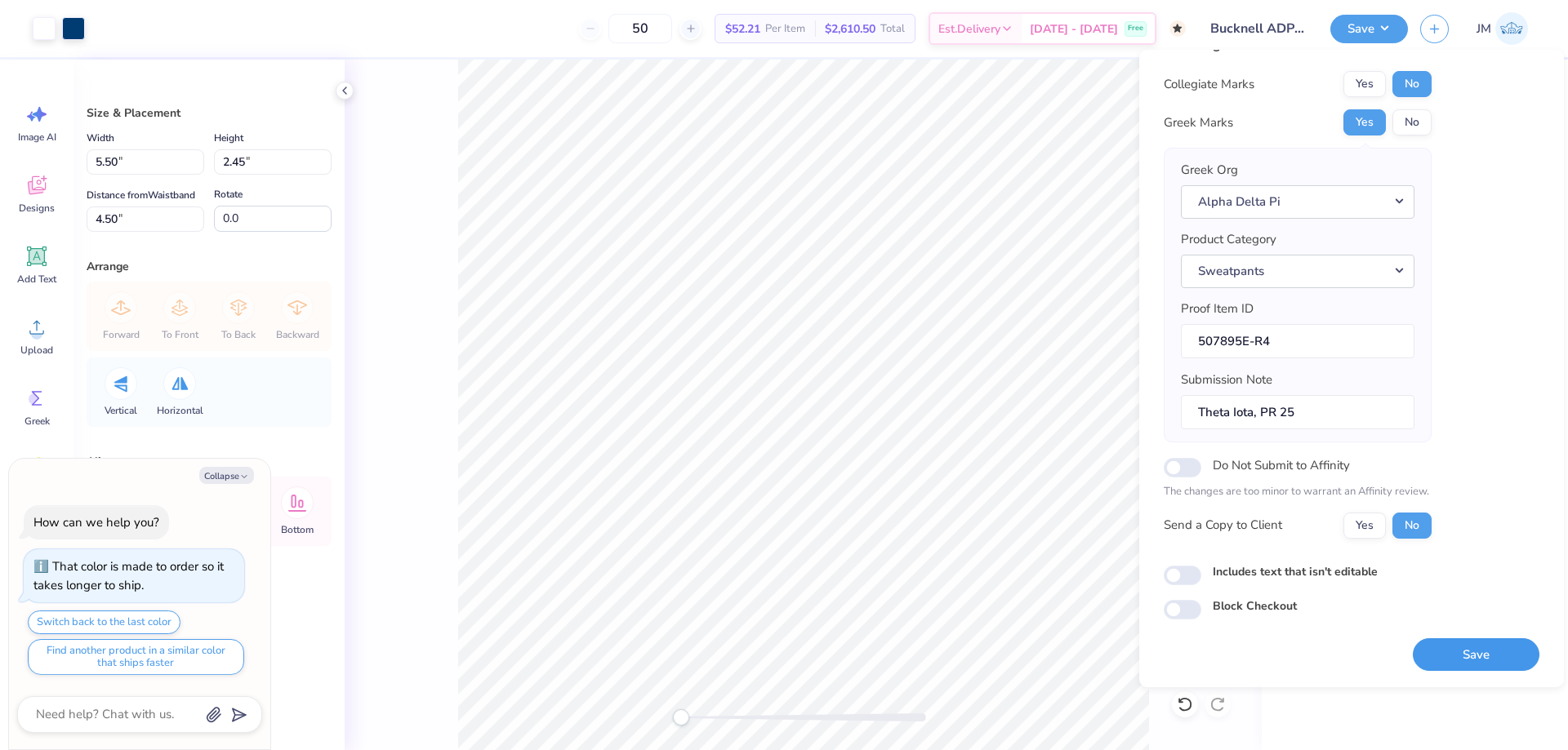
click at [1483, 645] on button "Save" at bounding box center [1476, 655] width 126 height 33
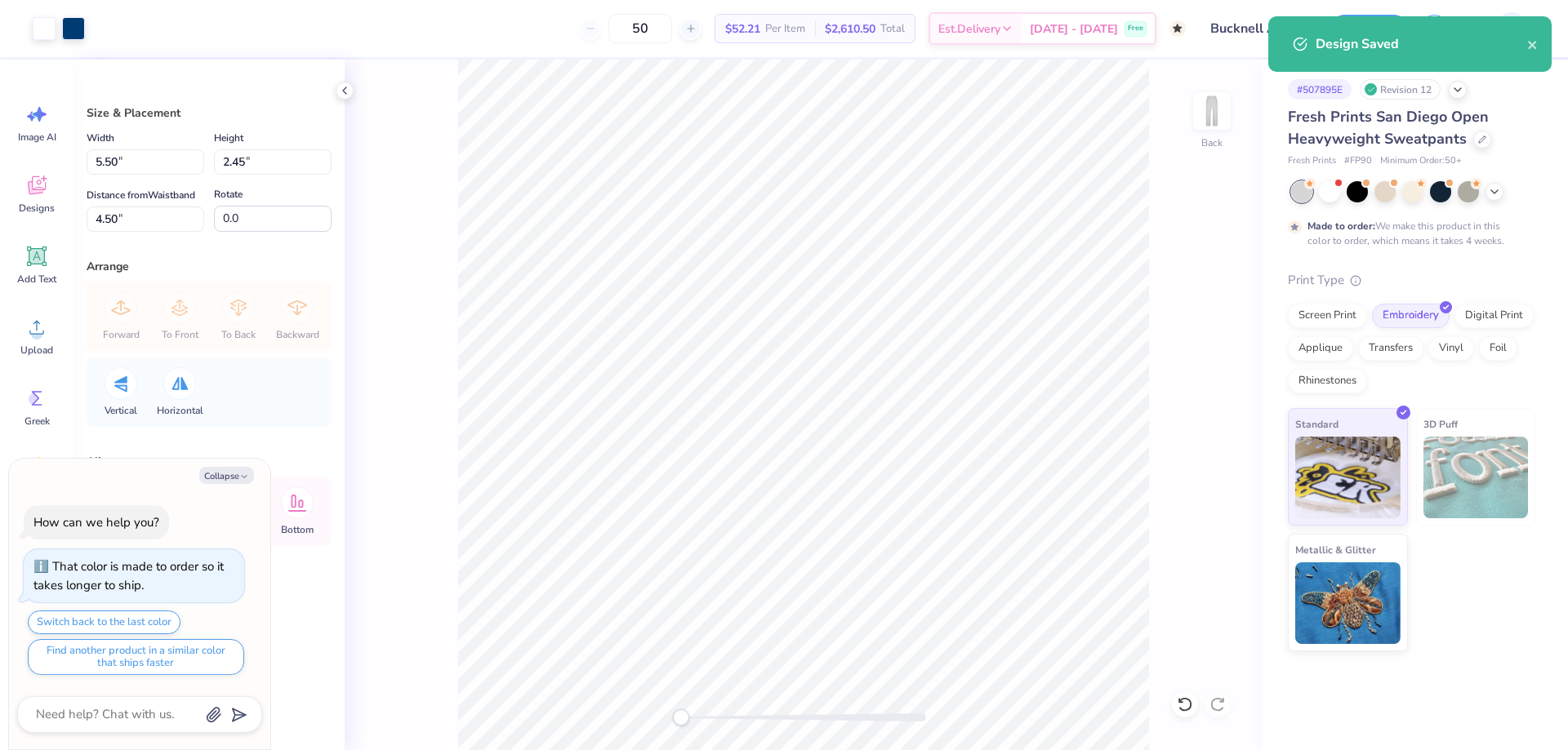
type textarea "x"
